Goal: Check status: Check status

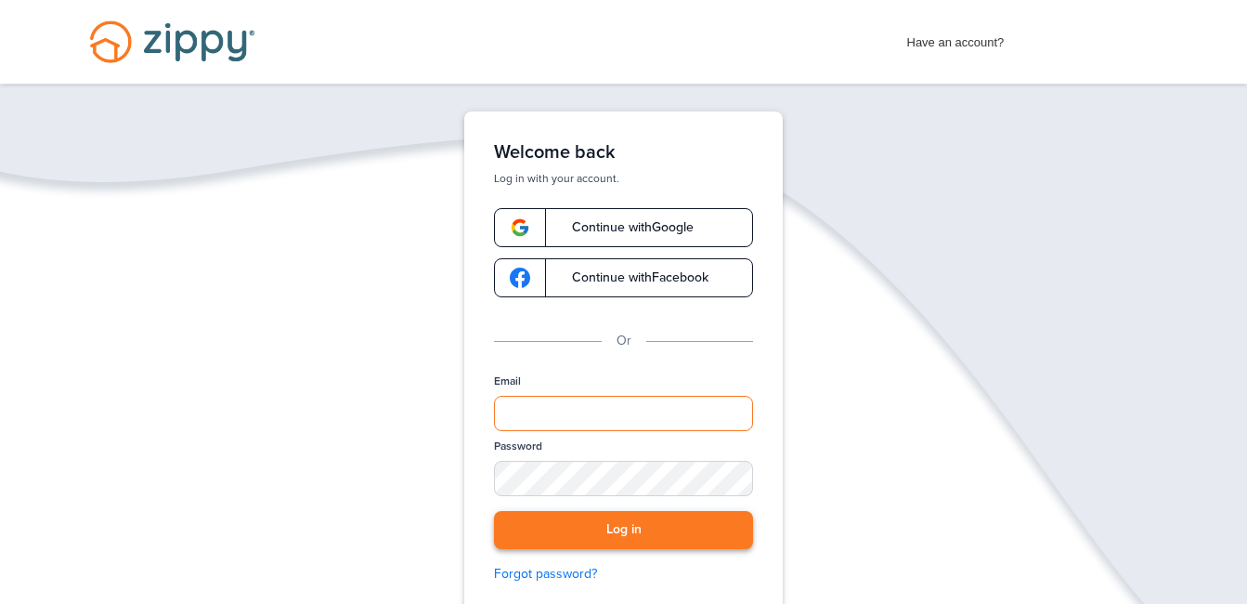
type input "**********"
click at [620, 521] on button "Log in" at bounding box center [623, 530] width 259 height 38
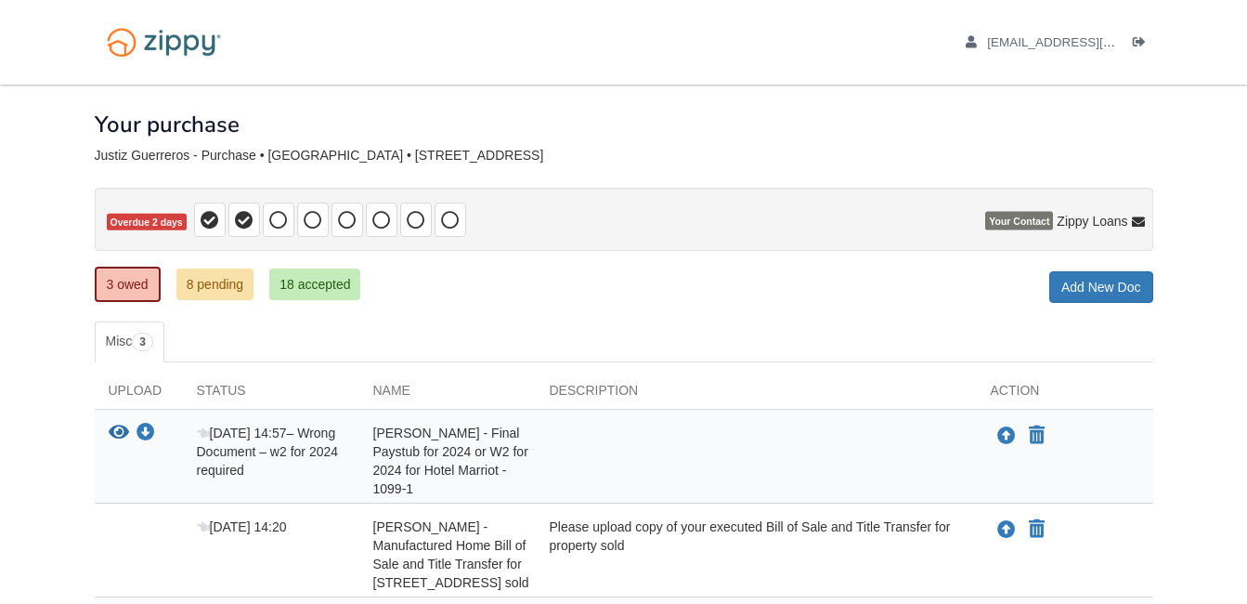
click at [1227, 25] on nav "[EMAIL_ADDRESS][DOMAIN_NAME] Logout" at bounding box center [623, 42] width 1247 height 85
